Goal: Information Seeking & Learning: Find specific fact

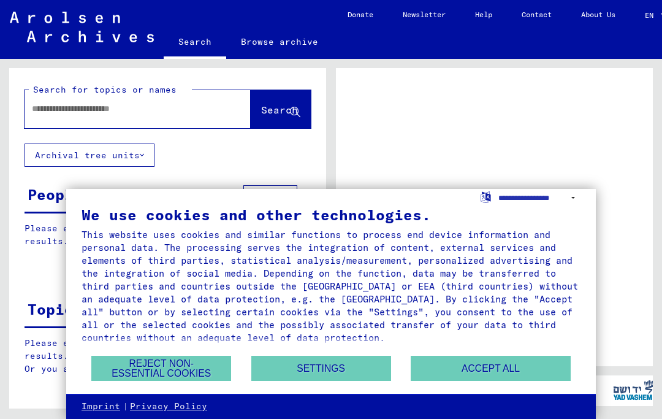
scroll to position [39, 0]
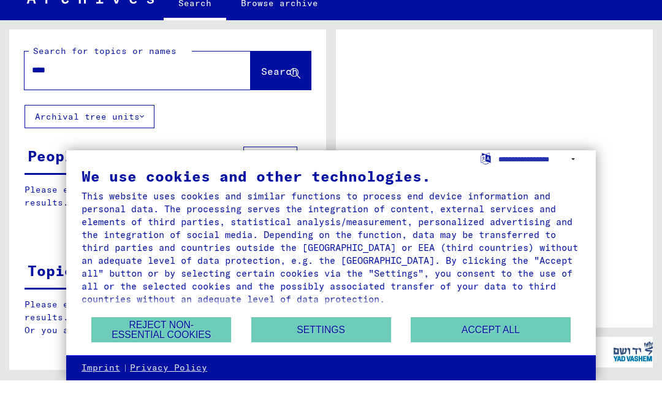
type input "*****"
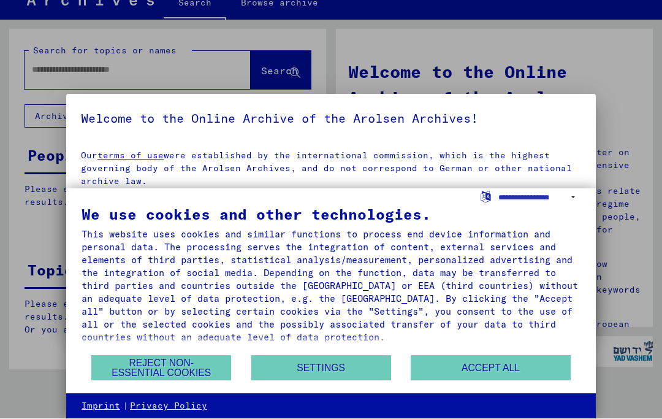
click at [470, 237] on div "This website uses cookies and similar functions to process end device informati…" at bounding box center [331, 286] width 499 height 116
click at [196, 370] on button "Reject non-essential cookies" at bounding box center [161, 368] width 140 height 25
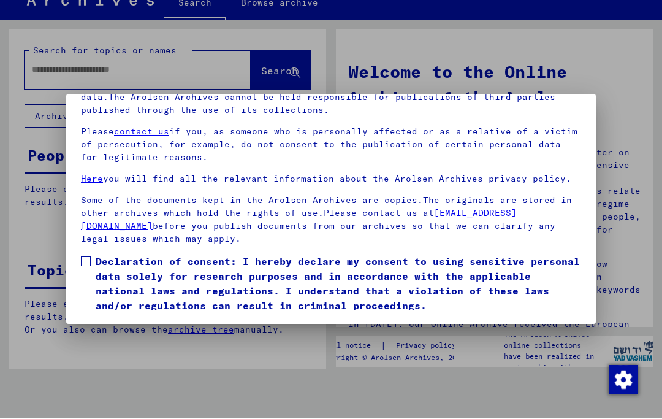
scroll to position [136, 0]
click at [94, 255] on label "Declaration of consent: I hereby declare my consent to using sensitive personal…" at bounding box center [331, 284] width 501 height 59
click at [120, 320] on button "I agree" at bounding box center [110, 331] width 59 height 23
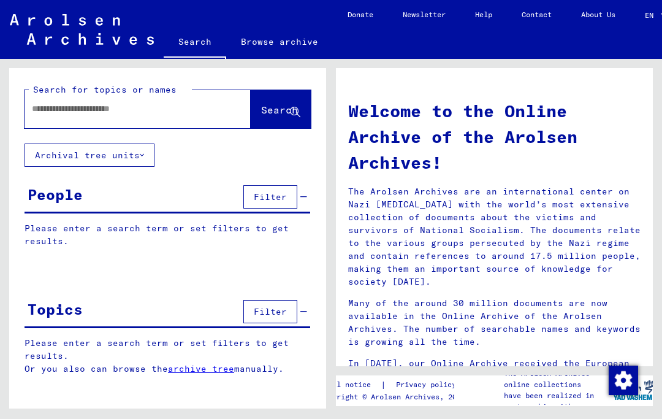
click at [50, 104] on input "text" at bounding box center [123, 108] width 182 height 13
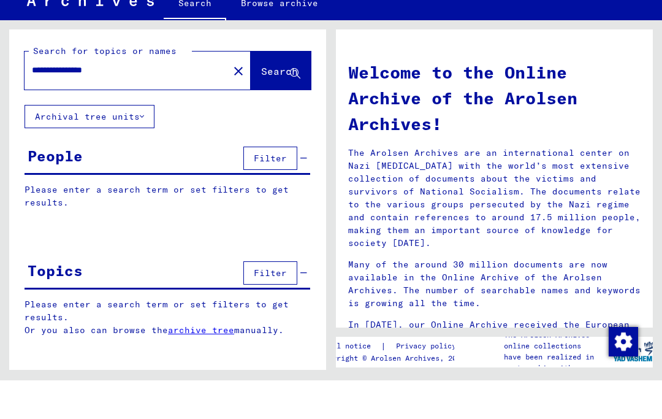
type input "**********"
click at [266, 104] on span "Search" at bounding box center [279, 110] width 37 height 12
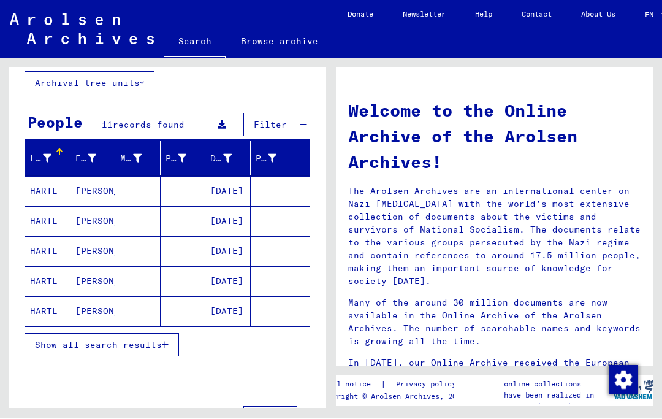
scroll to position [71, 0]
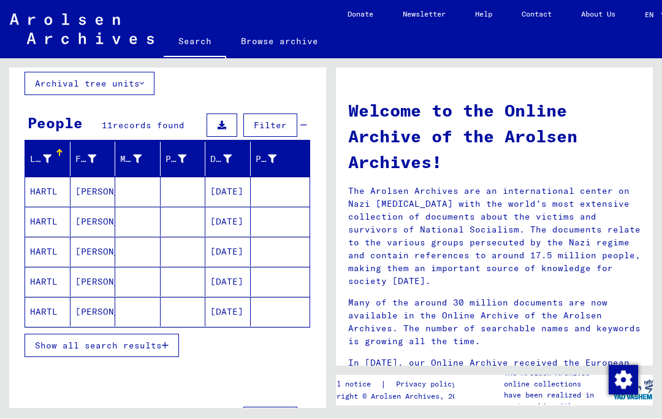
click at [108, 220] on mat-cell "[PERSON_NAME]" at bounding box center [93, 221] width 45 height 29
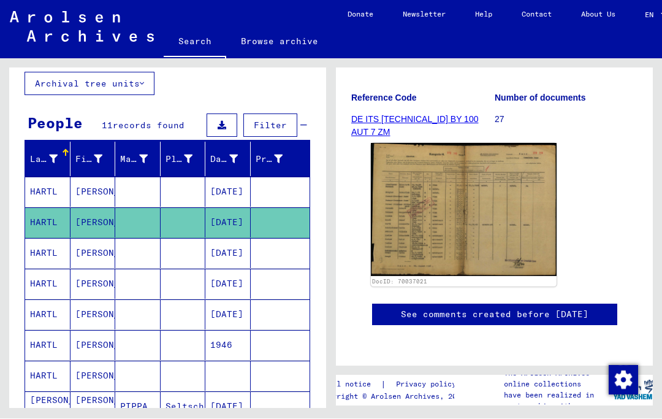
scroll to position [178, 0]
click at [505, 199] on img at bounding box center [464, 210] width 186 height 133
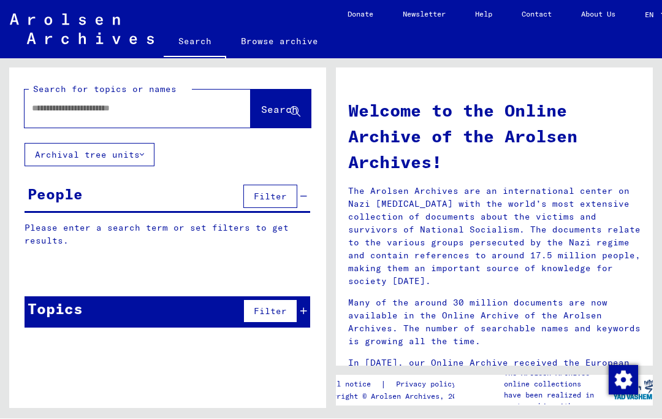
click at [44, 105] on input "text" at bounding box center [123, 108] width 182 height 13
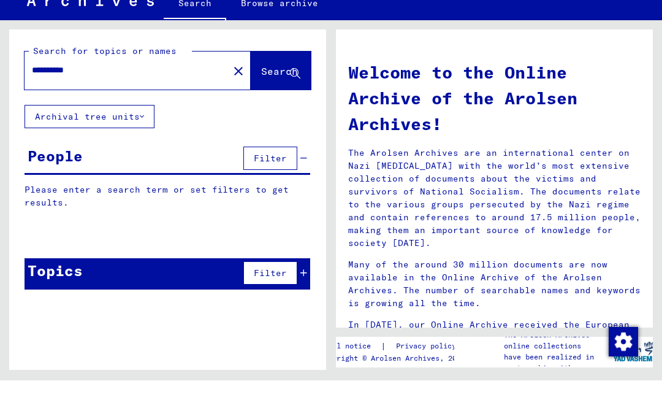
type input "**********"
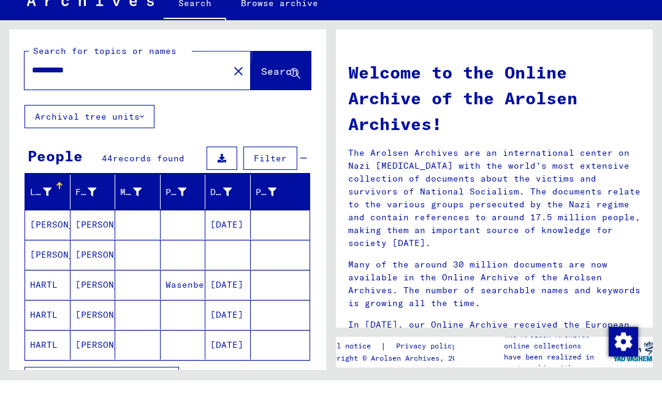
click at [274, 104] on span "Search" at bounding box center [279, 110] width 37 height 12
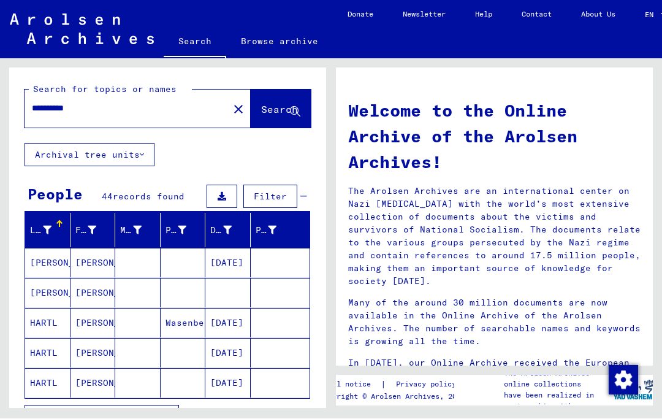
scroll to position [26, 0]
click at [100, 248] on mat-cell "[PERSON_NAME]" at bounding box center [93, 262] width 45 height 29
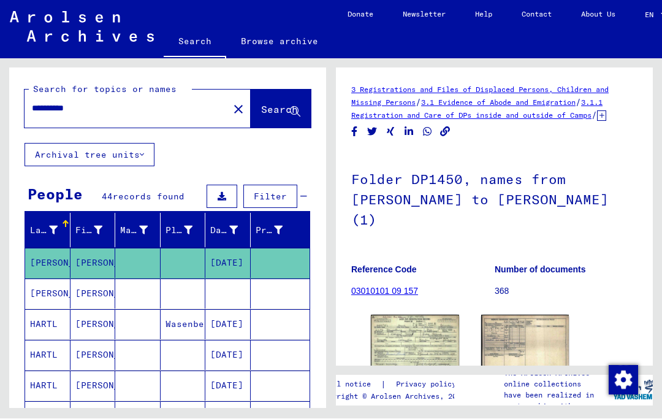
click at [437, 315] on img at bounding box center [415, 343] width 88 height 56
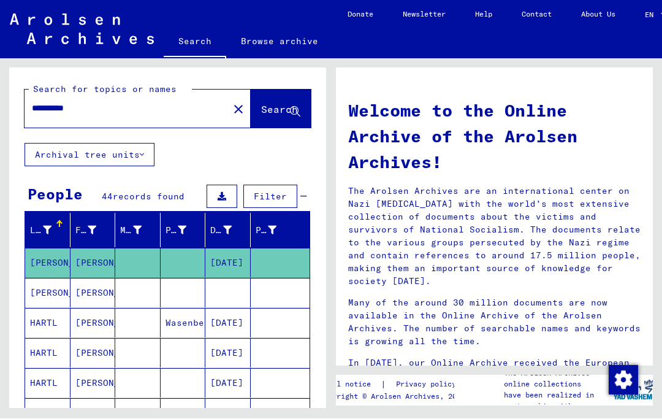
click at [94, 278] on mat-cell "[PERSON_NAME]" at bounding box center [93, 292] width 45 height 29
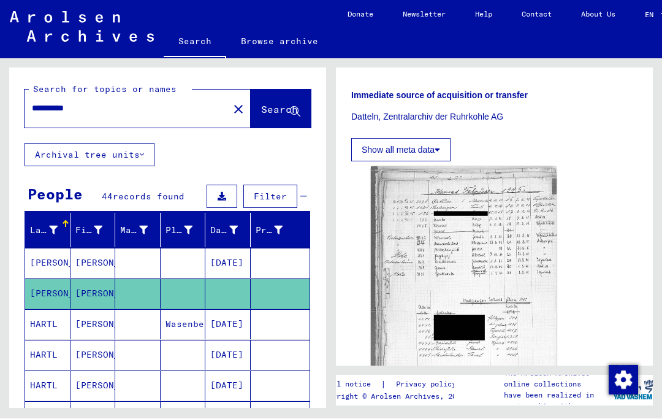
scroll to position [339, 0]
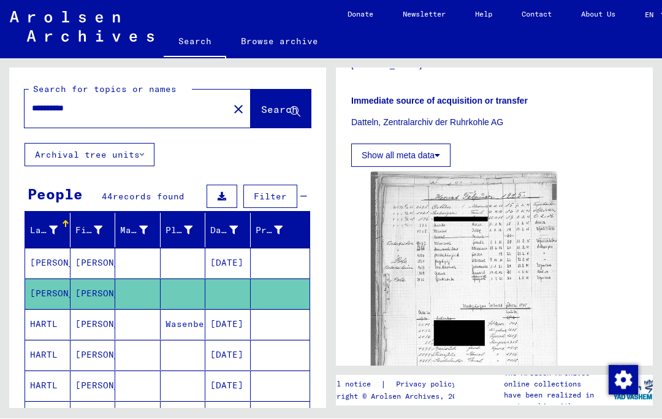
click at [513, 235] on img at bounding box center [464, 298] width 186 height 253
